Goal: Task Accomplishment & Management: Complete application form

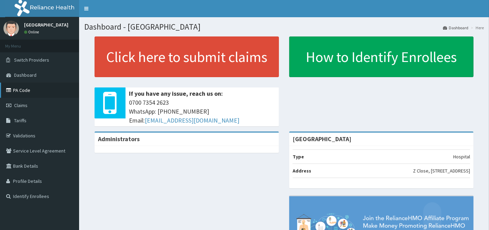
click at [22, 88] on link "PA Code" at bounding box center [39, 90] width 79 height 15
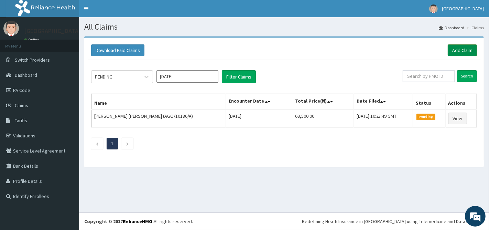
click at [463, 50] on link "Add Claim" at bounding box center [462, 50] width 29 height 12
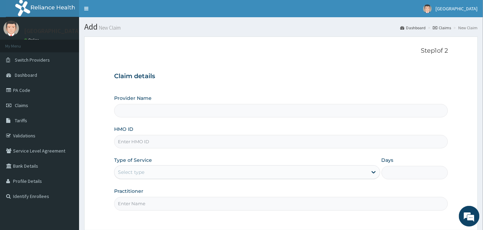
type input "[GEOGRAPHIC_DATA]"
click at [138, 140] on input "HMO ID" at bounding box center [281, 141] width 334 height 13
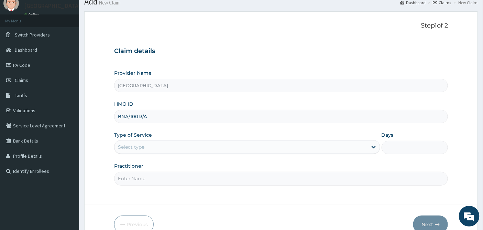
scroll to position [38, 0]
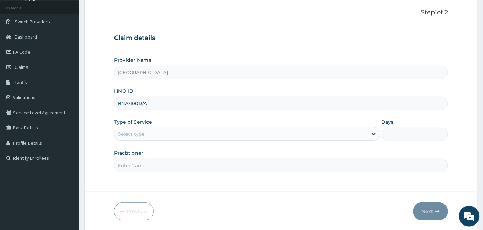
type input "BNA/10013/A"
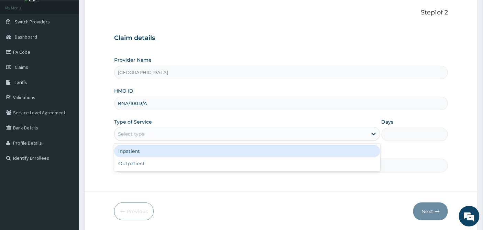
click at [157, 131] on div "Select type" at bounding box center [240, 133] width 253 height 11
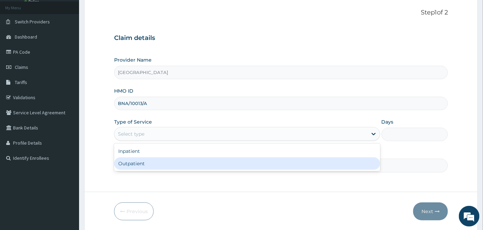
click at [151, 164] on div "Outpatient" at bounding box center [247, 163] width 266 height 12
type input "1"
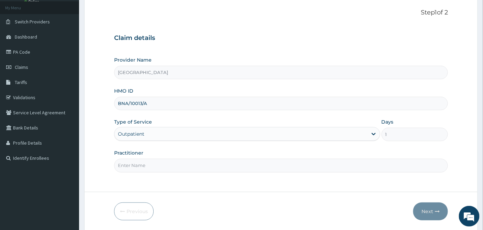
click at [152, 164] on input "Practitioner" at bounding box center [281, 164] width 334 height 13
type input "DR OKOH"
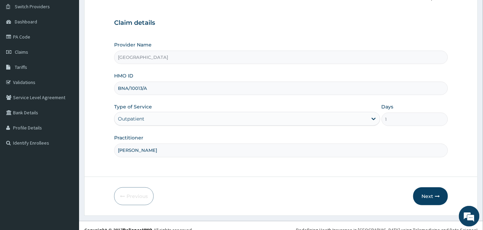
scroll to position [62, 0]
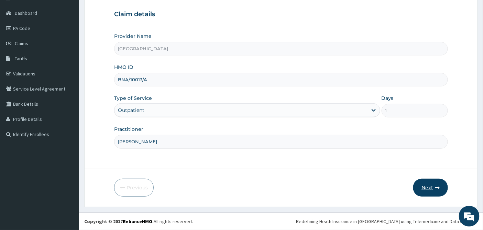
click at [426, 186] on button "Next" at bounding box center [430, 187] width 35 height 18
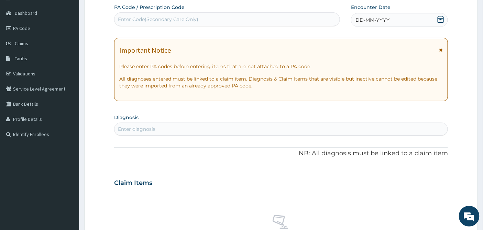
click at [439, 17] on icon at bounding box center [441, 19] width 6 height 7
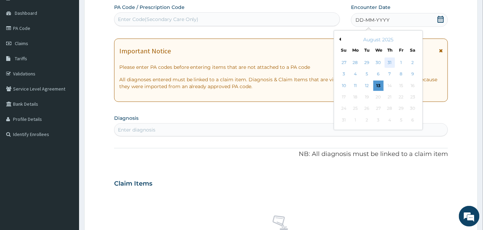
click at [389, 62] on div "31" at bounding box center [390, 62] width 10 height 10
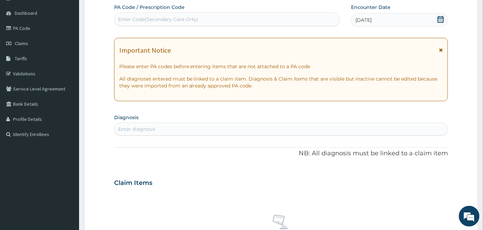
click at [135, 131] on div "Enter diagnosis" at bounding box center [136, 128] width 37 height 7
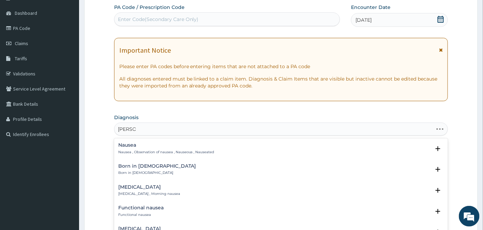
type input "NAUSEA"
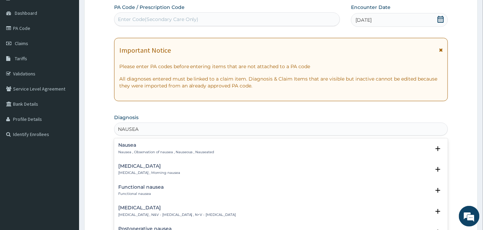
click at [132, 149] on div "Nausea Nausea , Observation of nausea , Nauseous , Nauseated" at bounding box center [166, 148] width 96 height 12
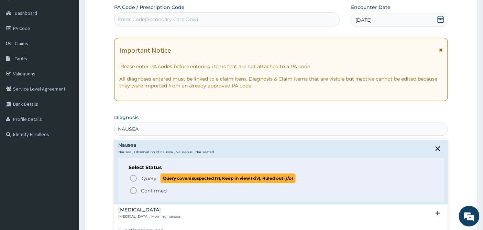
click at [133, 177] on icon "status option query" at bounding box center [133, 178] width 8 height 8
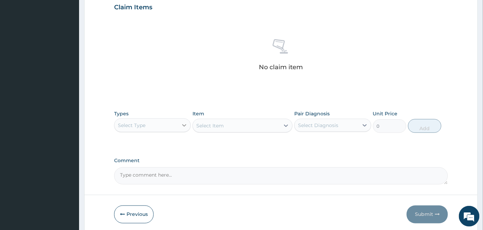
scroll to position [253, 0]
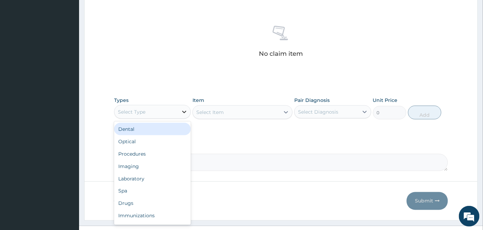
click at [182, 111] on icon at bounding box center [184, 111] width 7 height 7
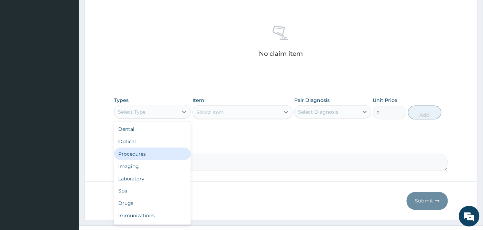
click at [153, 152] on div "Procedures" at bounding box center [152, 153] width 77 height 12
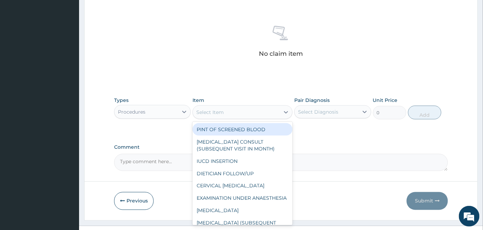
click at [266, 114] on div "Select Item" at bounding box center [236, 112] width 87 height 11
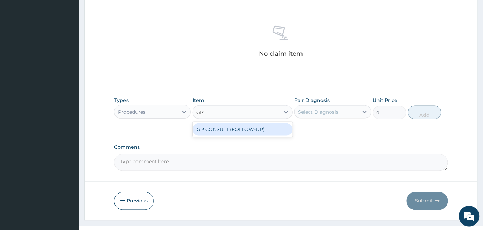
type input "G"
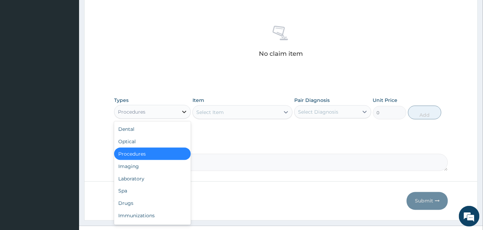
click at [181, 109] on icon at bounding box center [184, 111] width 7 height 7
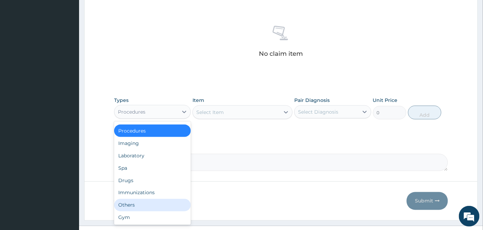
click at [144, 201] on div "Others" at bounding box center [152, 205] width 77 height 12
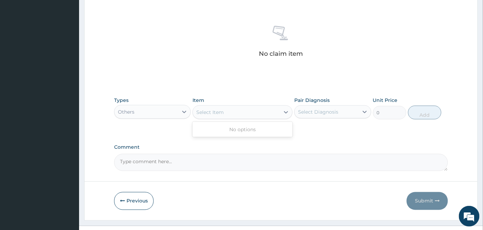
click at [249, 111] on div "Select Item" at bounding box center [236, 112] width 87 height 11
type input "G"
click at [183, 110] on icon at bounding box center [184, 111] width 7 height 7
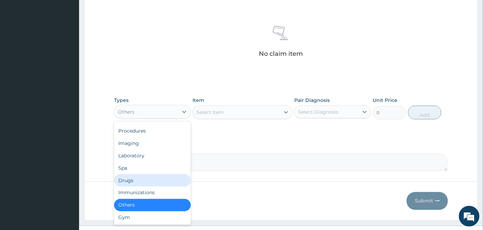
click at [145, 184] on div "Drugs" at bounding box center [152, 180] width 77 height 12
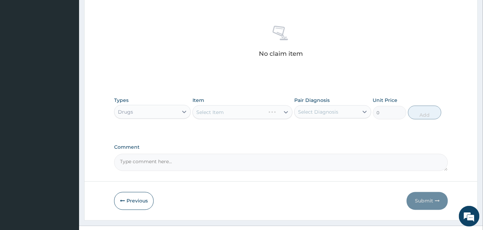
click at [259, 111] on div "Select Item" at bounding box center [243, 112] width 100 height 14
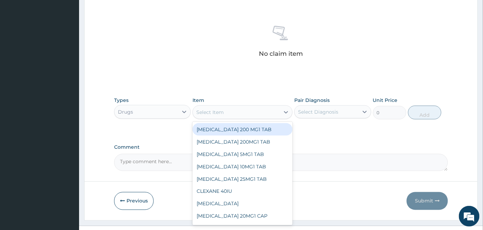
click at [274, 112] on div "Select Item" at bounding box center [236, 112] width 87 height 11
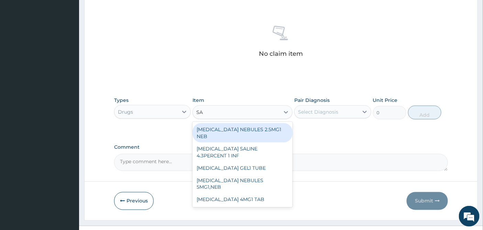
type input "S"
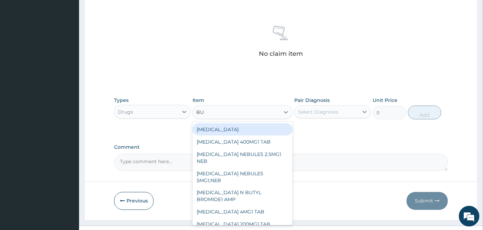
type input "B"
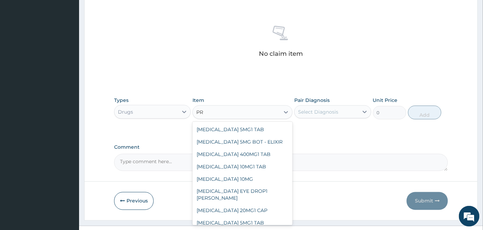
type input "P"
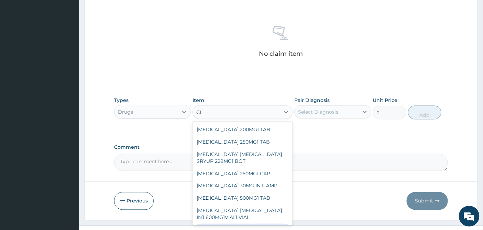
type input "C"
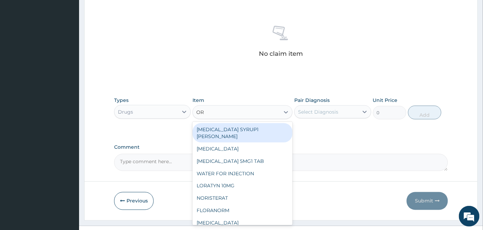
type input "O"
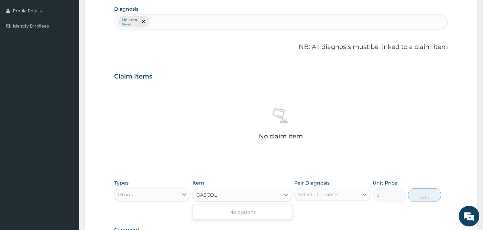
scroll to position [100, 0]
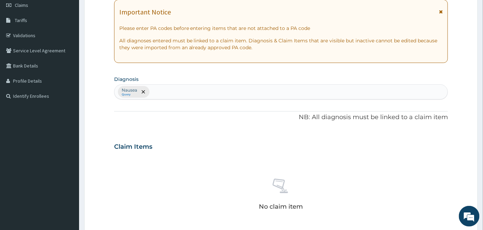
type input "GASCOL"
